Goal: Task Accomplishment & Management: Use online tool/utility

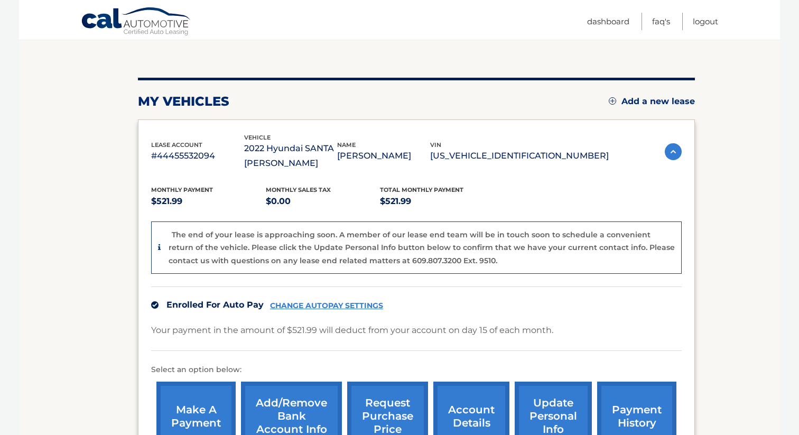
scroll to position [102, 0]
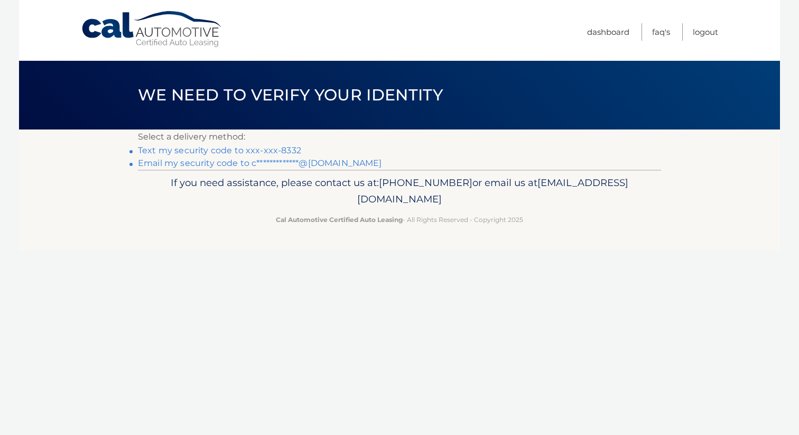
click at [208, 151] on link "Text my security code to xxx-xxx-8332" at bounding box center [219, 150] width 163 height 10
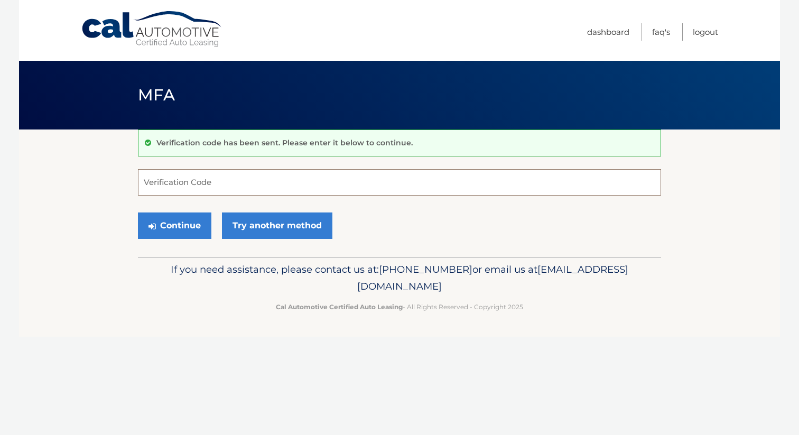
click at [199, 179] on input "Verification Code" at bounding box center [399, 182] width 523 height 26
type input "702918"
click at [189, 222] on button "Continue" at bounding box center [174, 225] width 73 height 26
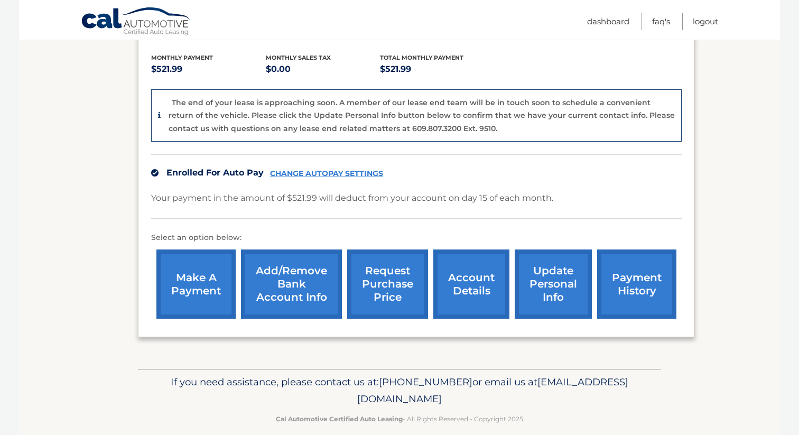
scroll to position [232, 0]
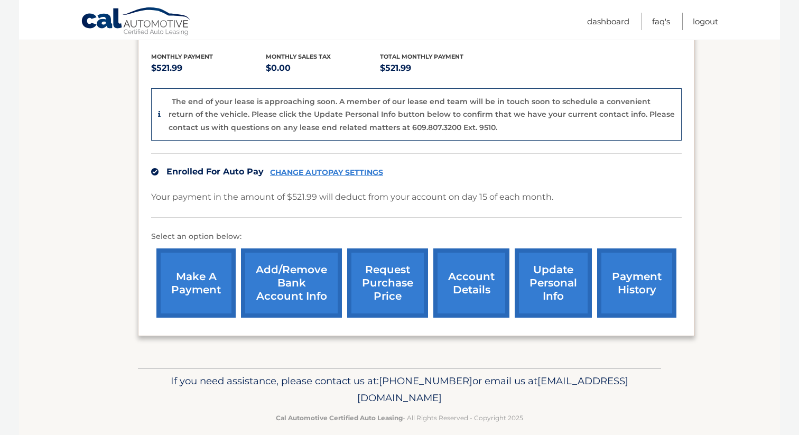
click at [396, 281] on link "request purchase price" at bounding box center [387, 282] width 81 height 69
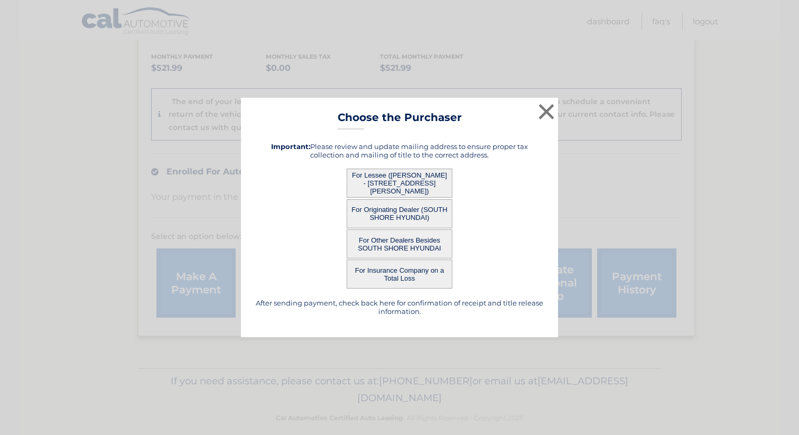
click at [393, 183] on button "For Lessee (DENNIS GARCIA - 446 Elton Street, Bsmt, Brooklyn, NY 11208)" at bounding box center [400, 183] width 106 height 29
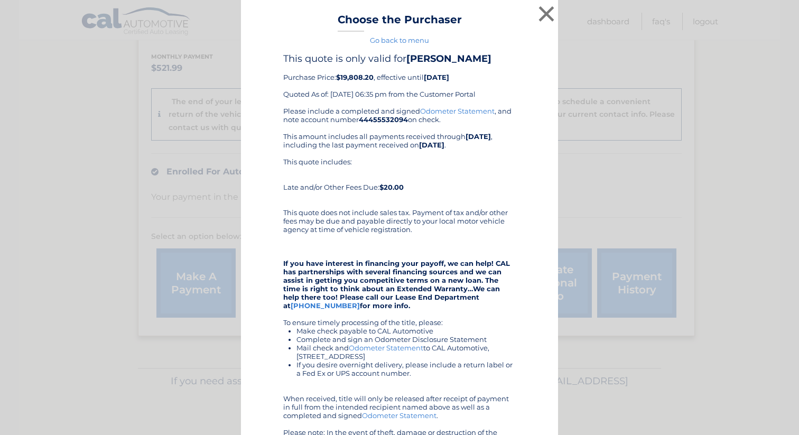
click at [457, 109] on link "Odometer Statement" at bounding box center [457, 111] width 74 height 8
